Goal: Information Seeking & Learning: Find specific page/section

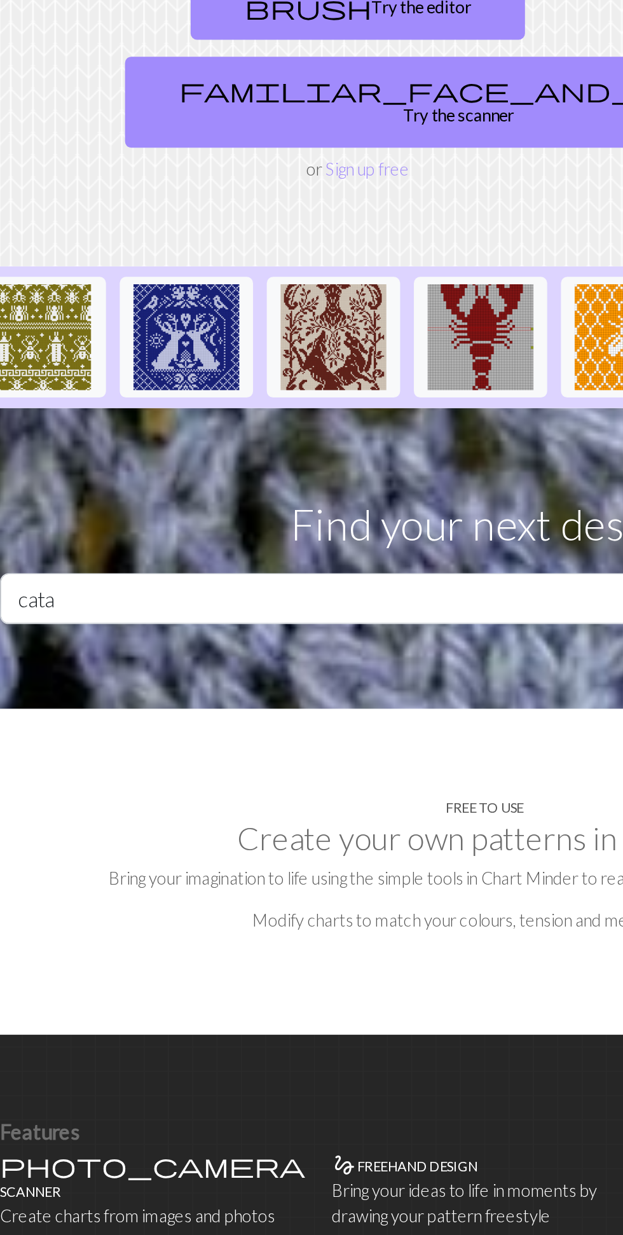
type input "cata"
click at [542, 543] on button "search Search" at bounding box center [572, 558] width 61 height 31
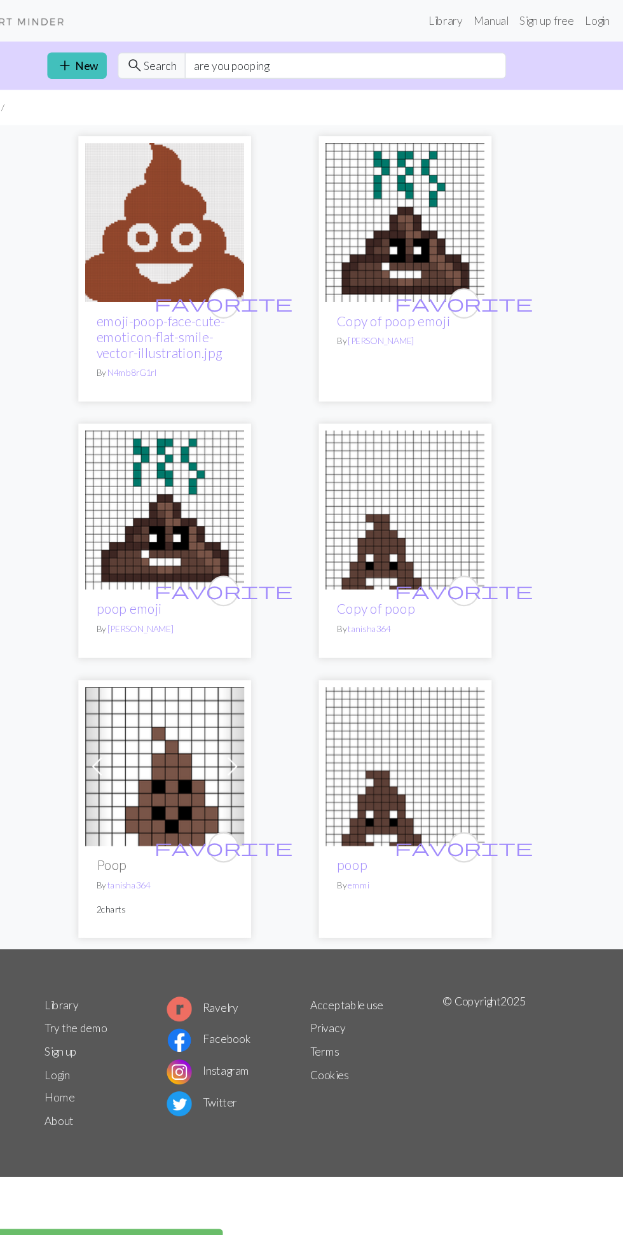
click at [387, 66] on input "are you pooping" at bounding box center [367, 60] width 296 height 24
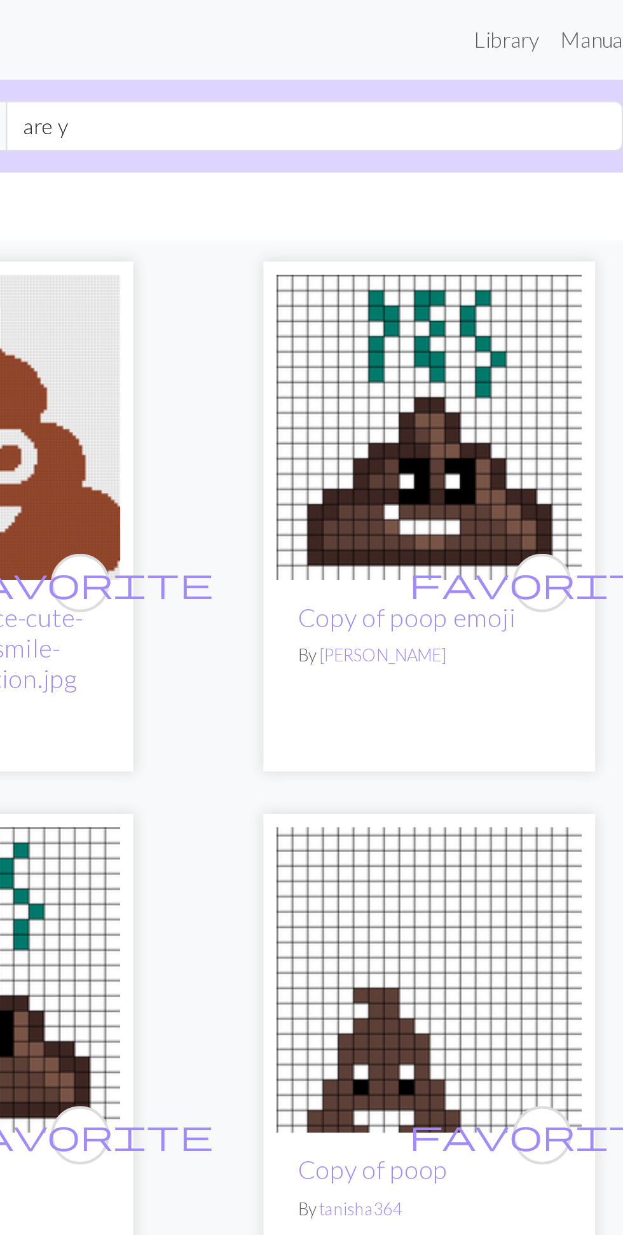
type input "are"
type input "cats"
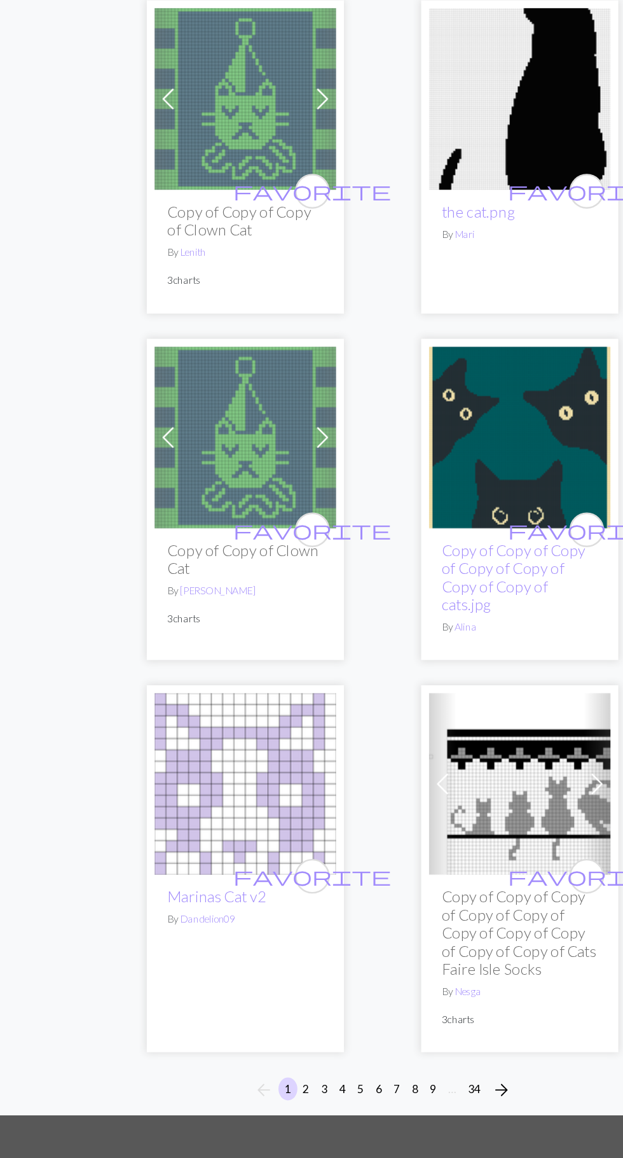
scroll to position [6212, 0]
